Goal: Transaction & Acquisition: Subscribe to service/newsletter

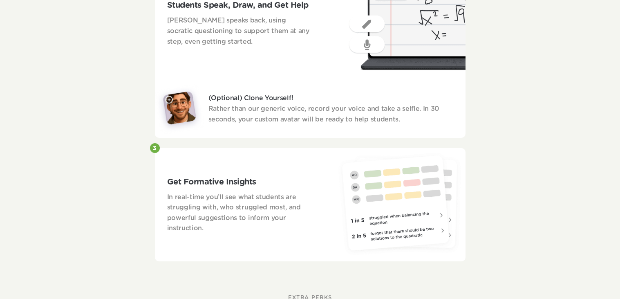
scroll to position [606, 0]
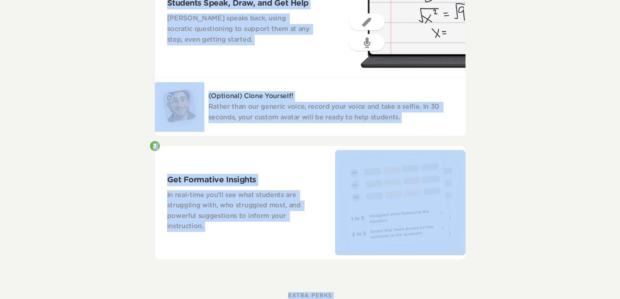
drag, startPoint x: 619, startPoint y: 116, endPoint x: 619, endPoint y: 40, distance: 76.0
click at [619, 40] on html "Goblins lets math teachers be in 30 places at once. Differentiate Easily Boost …" at bounding box center [310, 197] width 620 height 1606
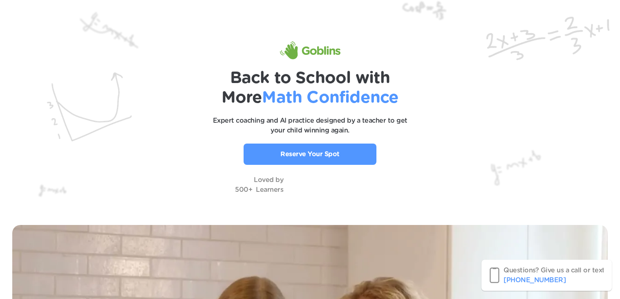
scroll to position [3, 0]
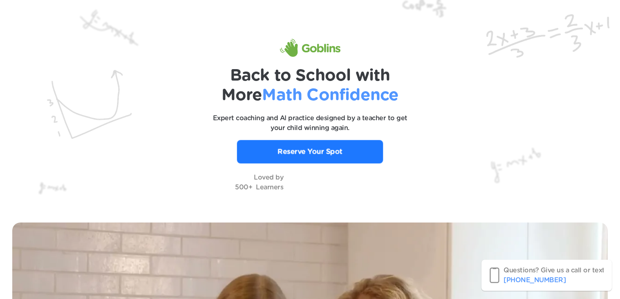
click at [346, 154] on link "Reserve Your Spot" at bounding box center [310, 151] width 146 height 23
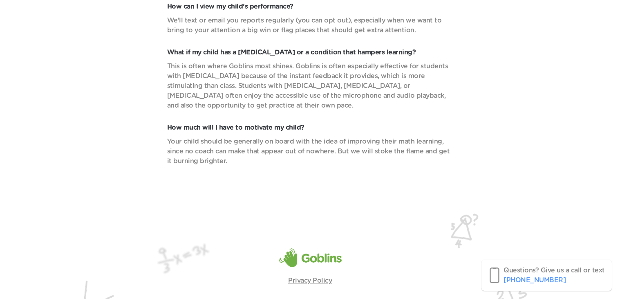
scroll to position [3519, 0]
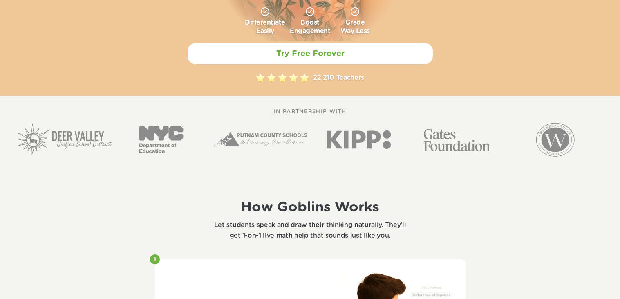
scroll to position [188, 0]
